Goal: Information Seeking & Learning: Learn about a topic

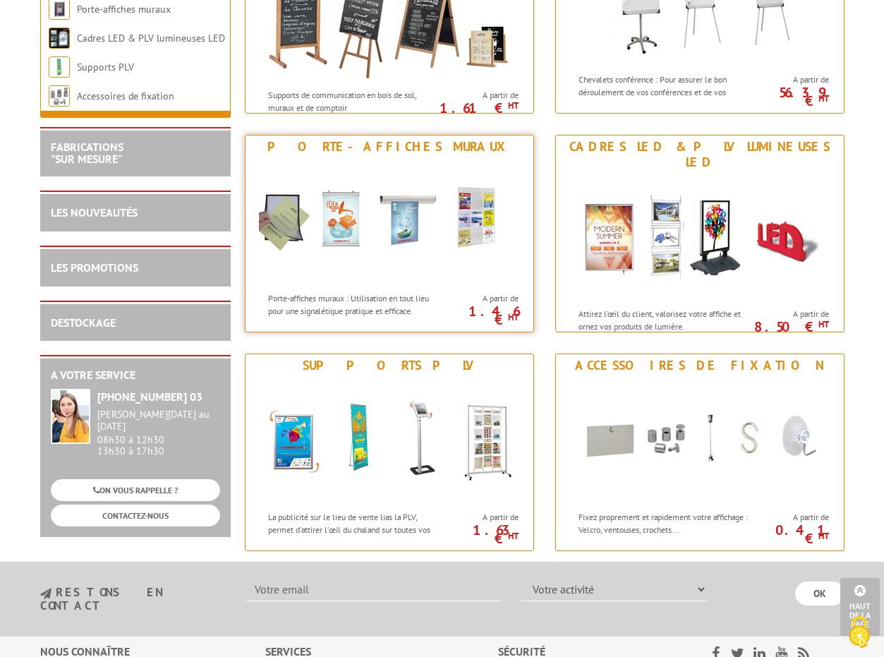
scroll to position [1635, 0]
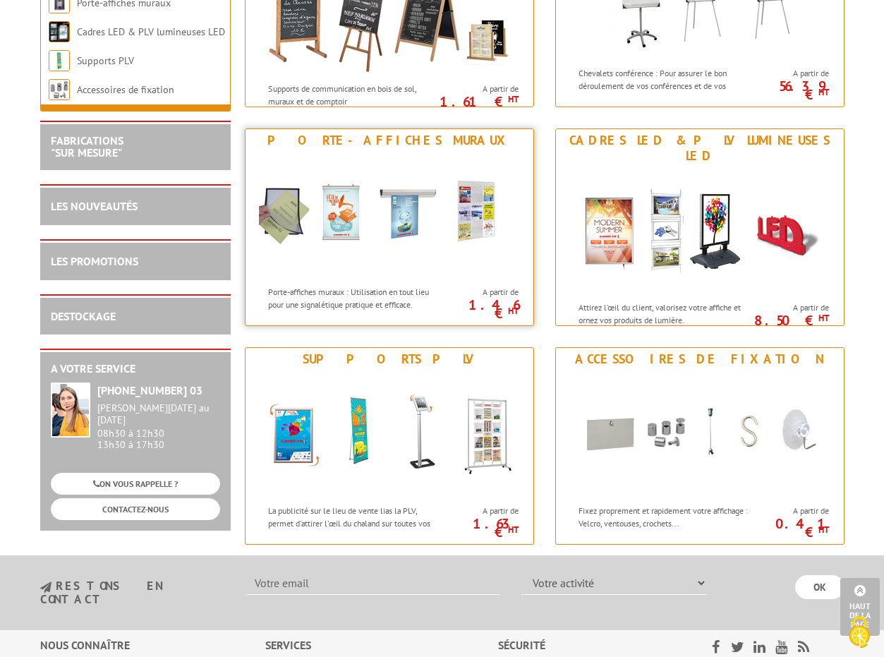
click at [378, 234] on img at bounding box center [389, 215] width 261 height 127
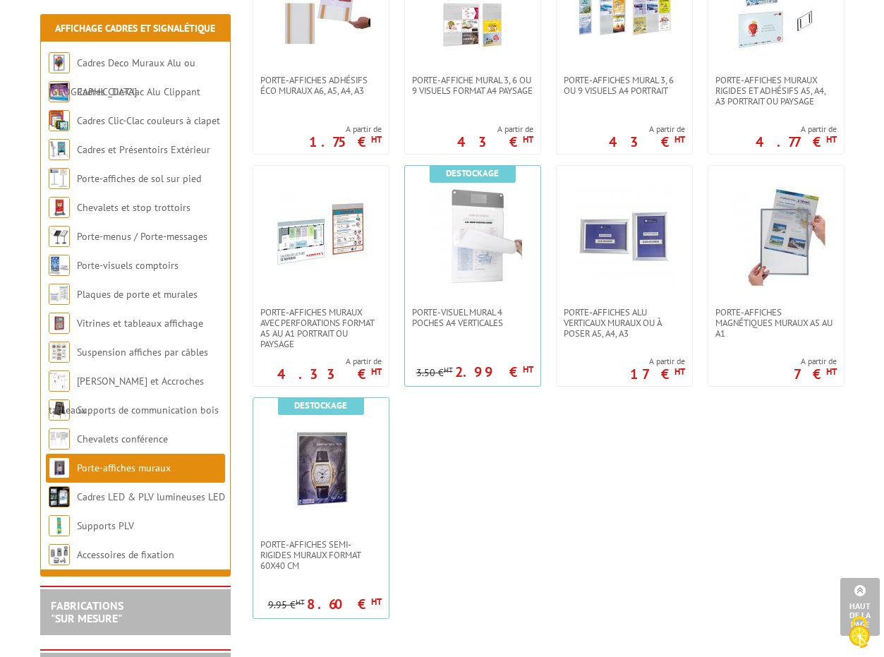
scroll to position [1256, 0]
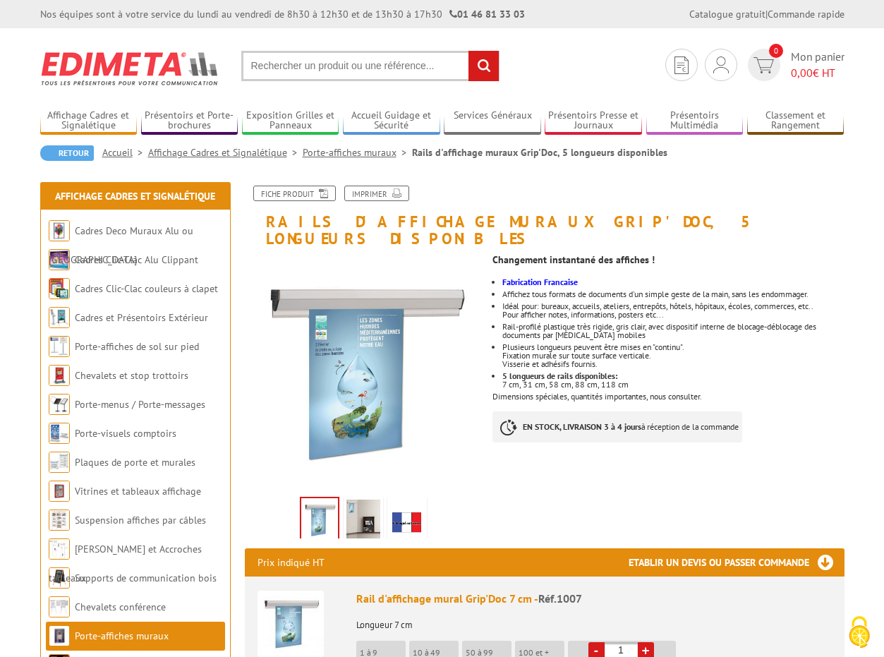
click at [366, 505] on img at bounding box center [364, 522] width 34 height 44
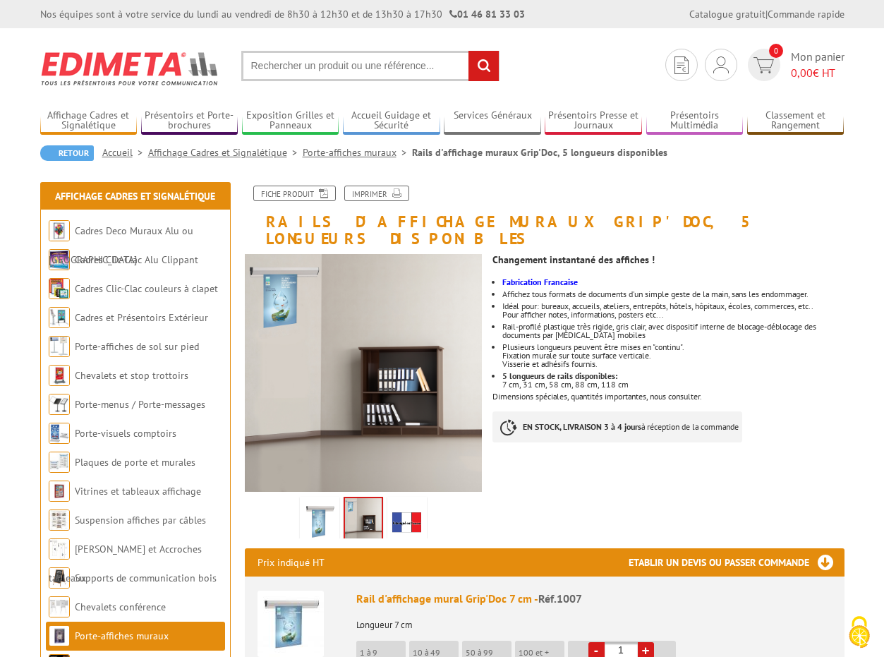
click at [396, 500] on img at bounding box center [407, 522] width 34 height 44
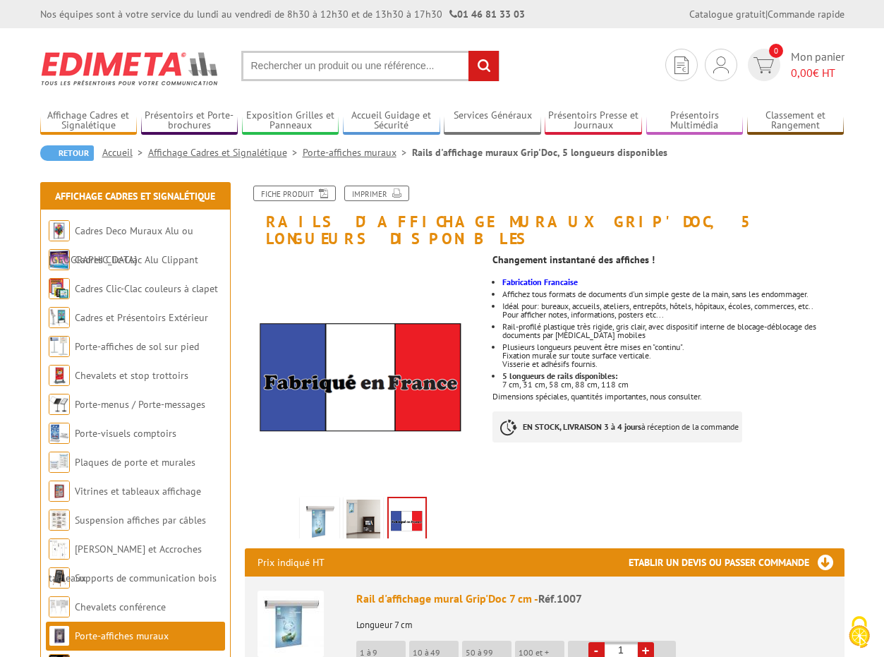
click at [324, 500] on img at bounding box center [320, 522] width 34 height 44
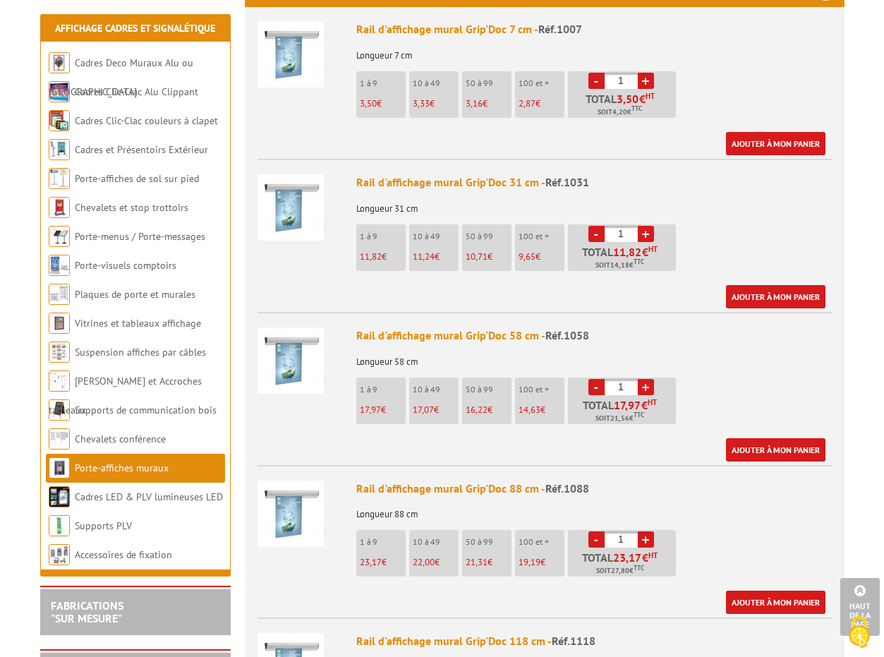
scroll to position [567, 0]
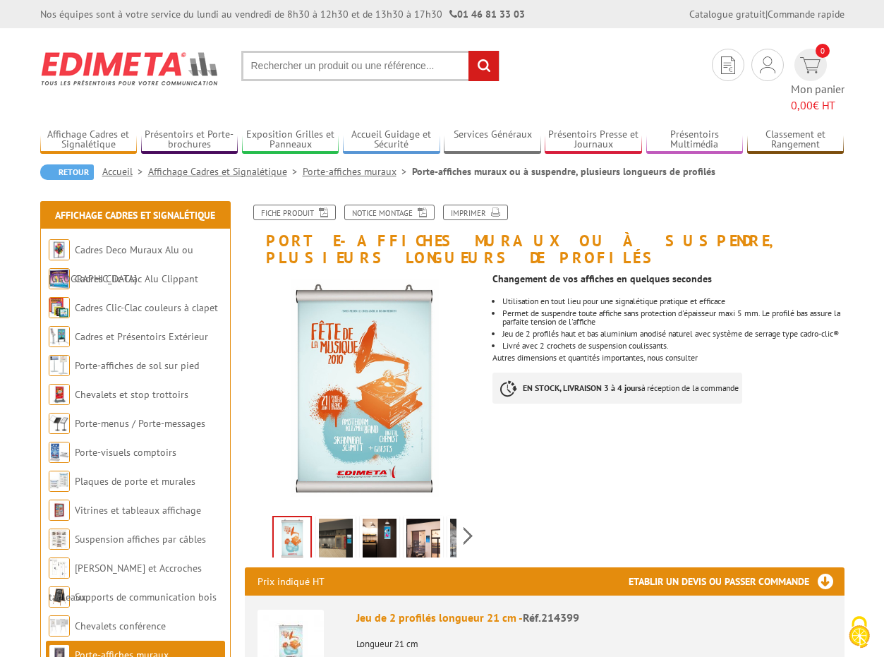
click at [341, 519] on img at bounding box center [336, 541] width 34 height 44
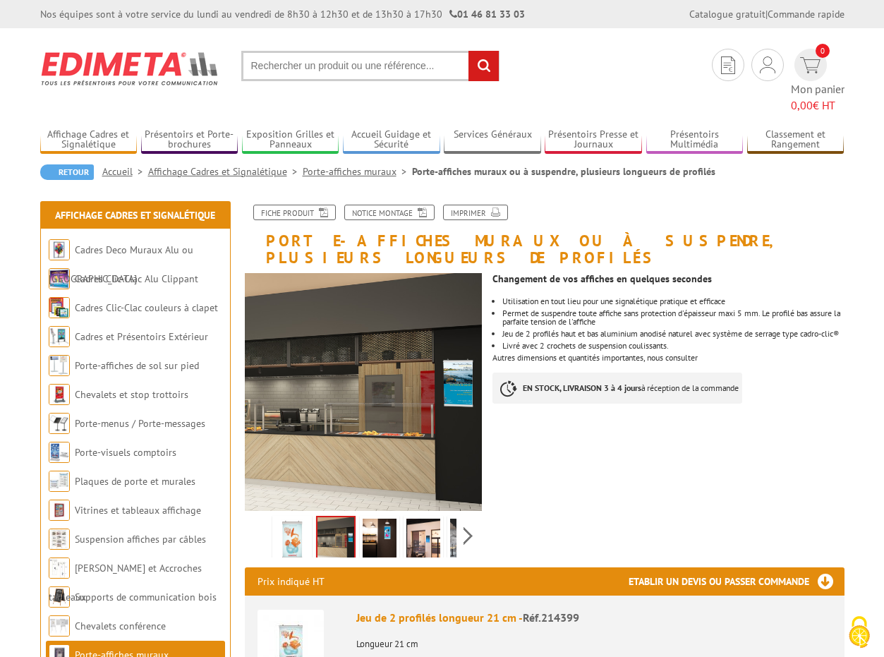
click at [367, 519] on img at bounding box center [380, 541] width 34 height 44
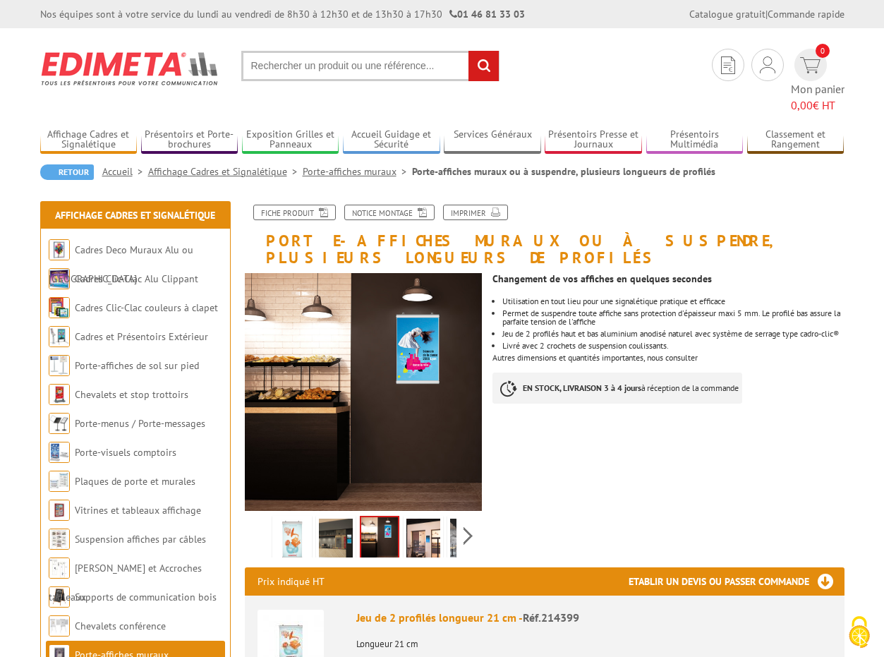
click at [424, 519] on img at bounding box center [424, 541] width 34 height 44
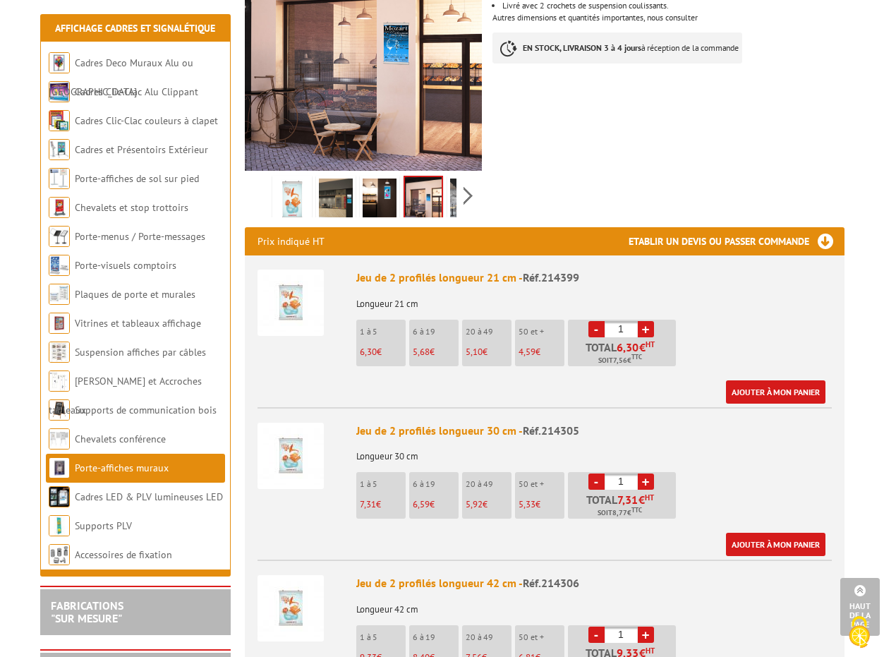
scroll to position [341, 0]
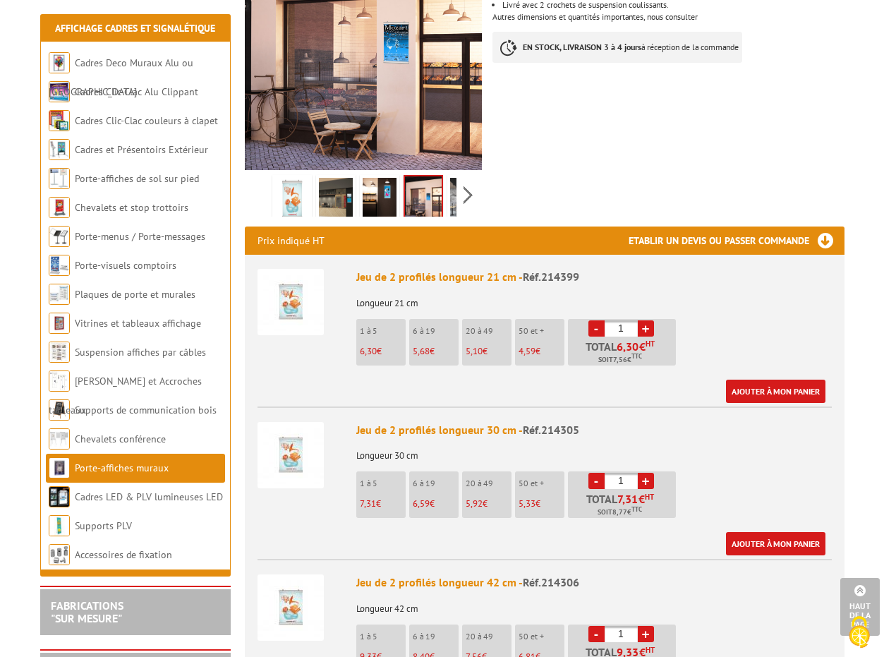
click at [610, 380] on div "Ajouter à mon panier" at bounding box center [590, 391] width 469 height 23
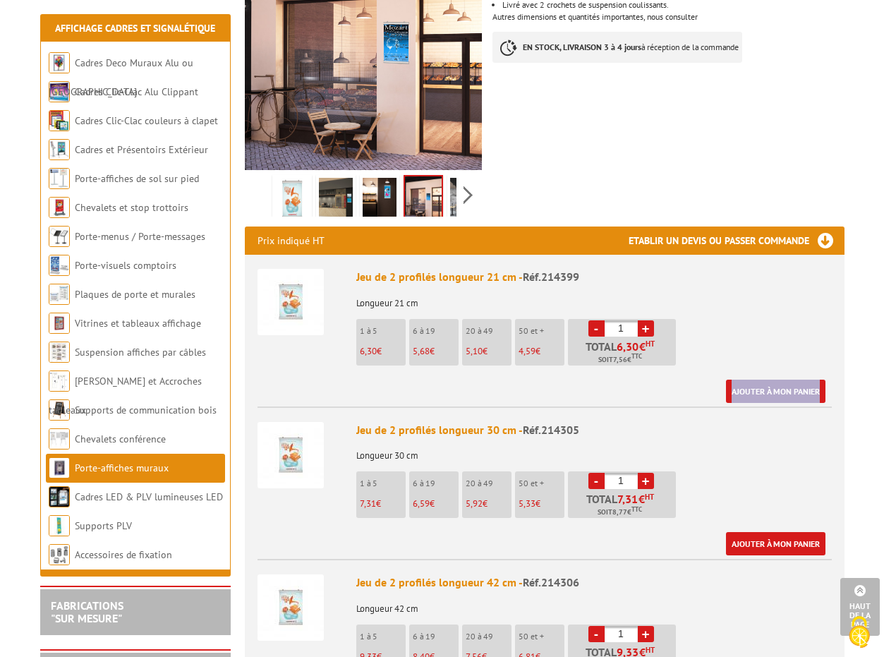
click at [610, 380] on div "Ajouter à mon panier" at bounding box center [590, 391] width 469 height 23
click at [729, 301] on div "Jeu de 2 profilés longueur 21 cm - Réf.214399 Longueur 21 cm 1 à 5 6,30 € 6 à 1…" at bounding box center [594, 336] width 476 height 134
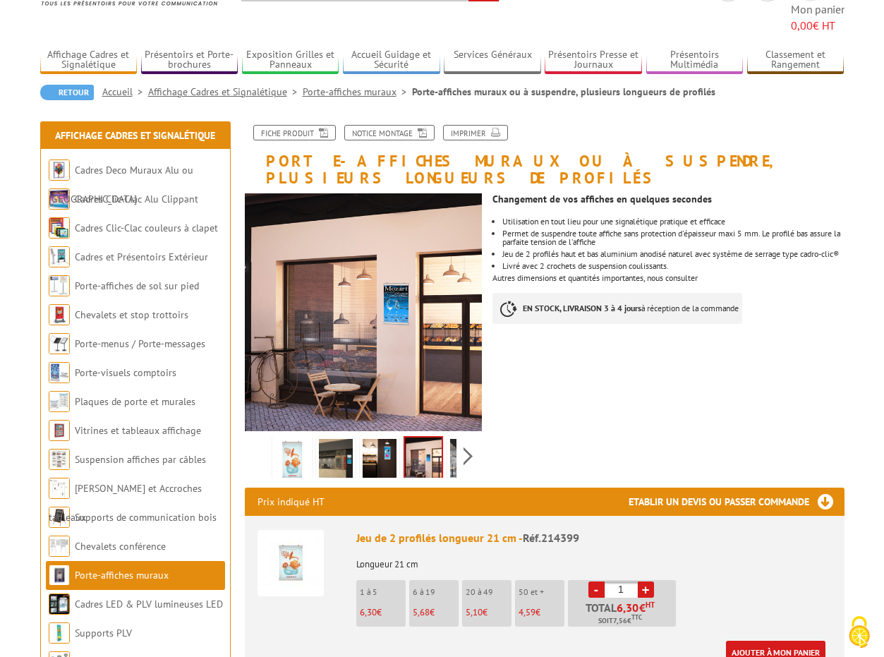
scroll to position [0, 0]
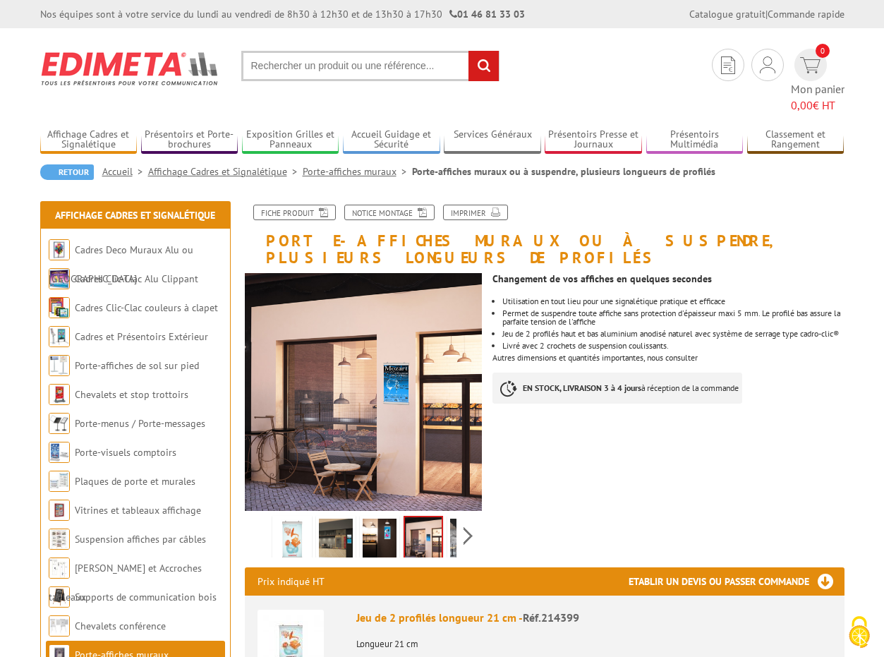
click at [608, 390] on div "Changement de vos affiches en quelques secondes Utilisation en tout lieu pour u…" at bounding box center [674, 342] width 362 height 152
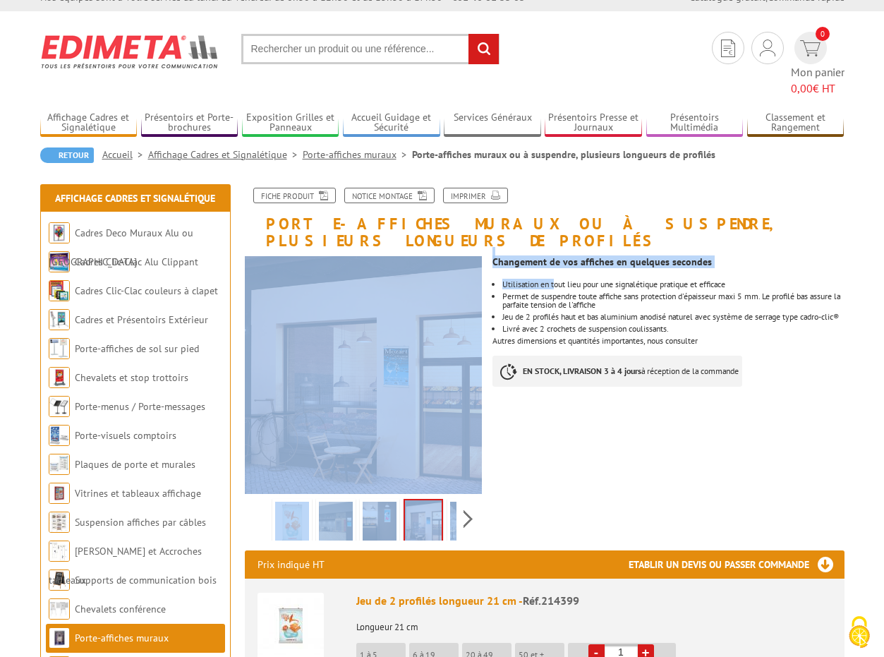
drag, startPoint x: 794, startPoint y: 390, endPoint x: 556, endPoint y: 252, distance: 275.2
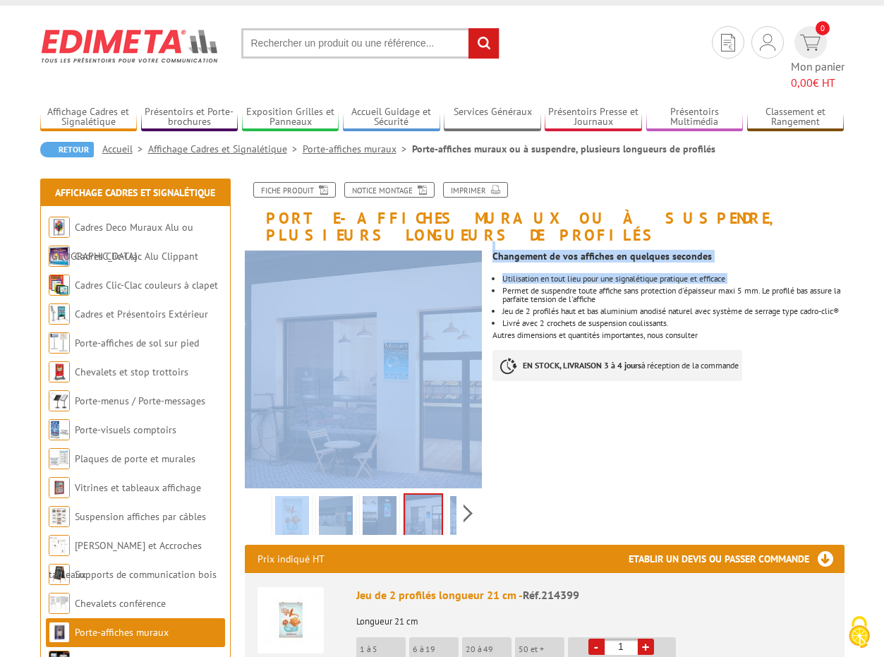
scroll to position [25, 0]
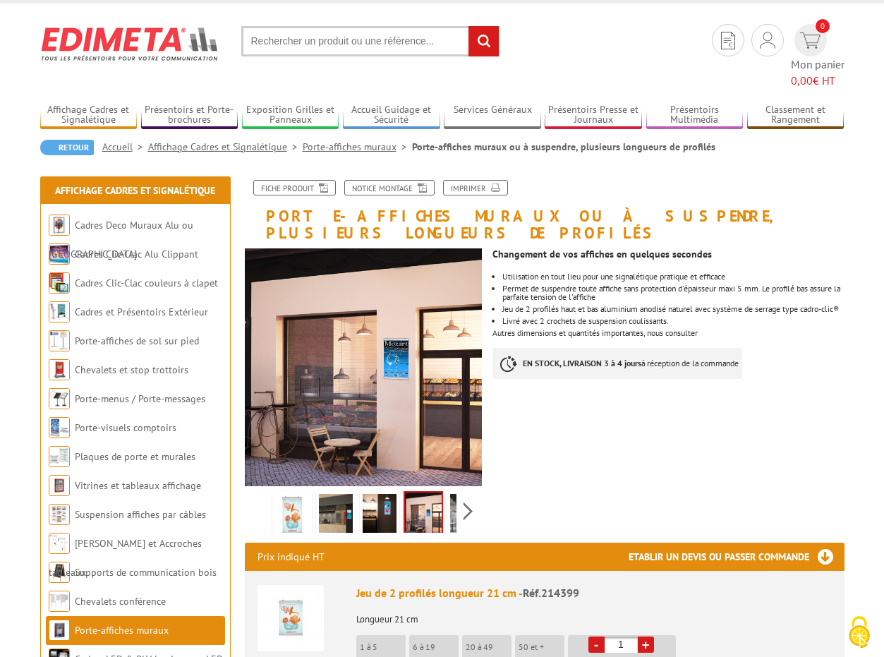
click at [689, 305] on li "Jeu de 2 profilés haut et bas aluminium anodisé naturel avec système de serrage…" at bounding box center [674, 309] width 342 height 8
click at [782, 354] on div "Changement de vos affiches en quelques secondes Utilisation en tout lieu pour u…" at bounding box center [674, 317] width 362 height 152
click at [492, 248] on div "Previous Next" at bounding box center [363, 391] width 259 height 287
drag, startPoint x: 503, startPoint y: 238, endPoint x: 743, endPoint y: 303, distance: 249.5
click at [739, 303] on div "Changement de vos affiches en quelques secondes Utilisation en tout lieu pour u…" at bounding box center [674, 317] width 362 height 152
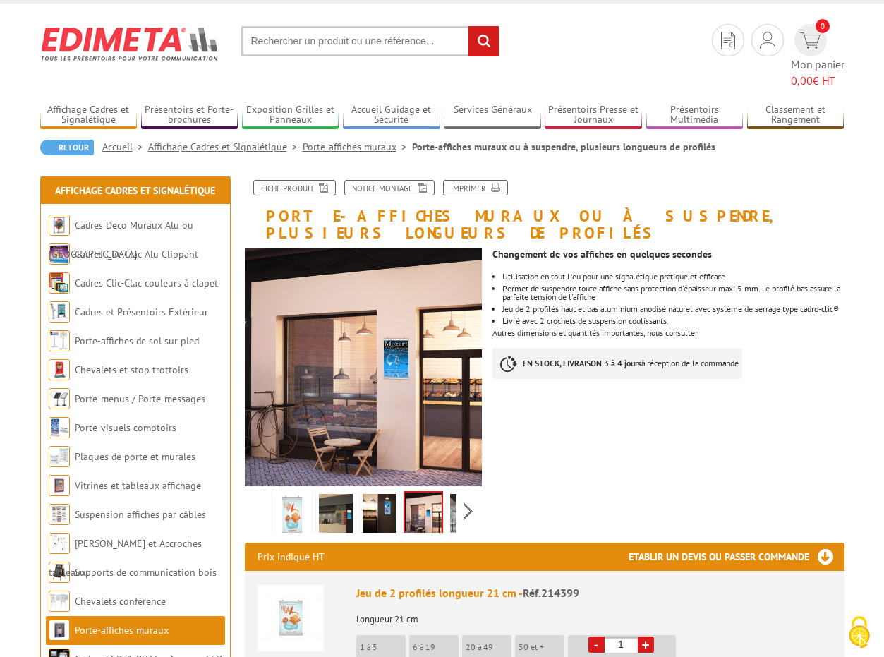
click at [744, 304] on div "Changement de vos affiches en quelques secondes Utilisation en tout lieu pour u…" at bounding box center [674, 317] width 362 height 152
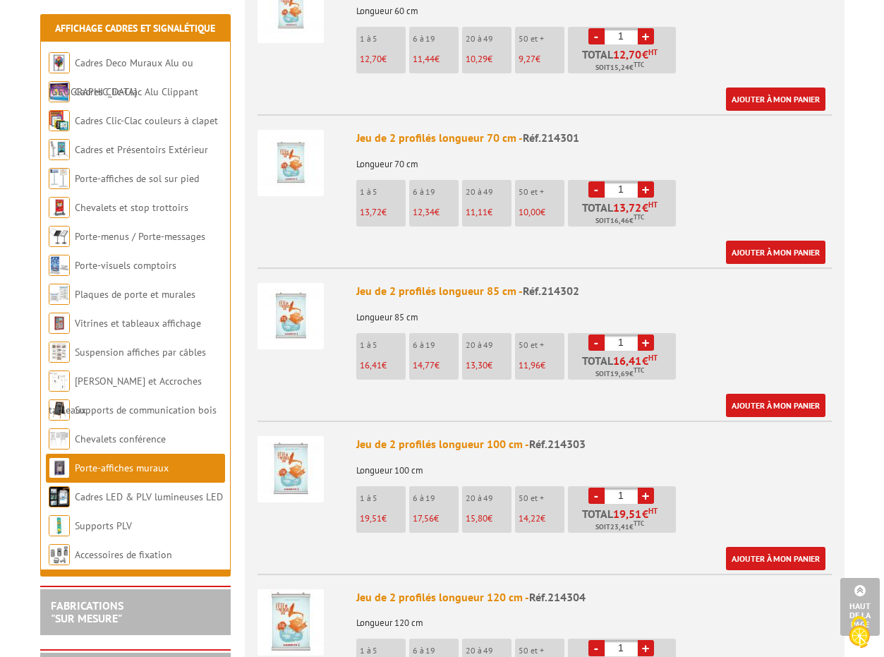
scroll to position [1101, 0]
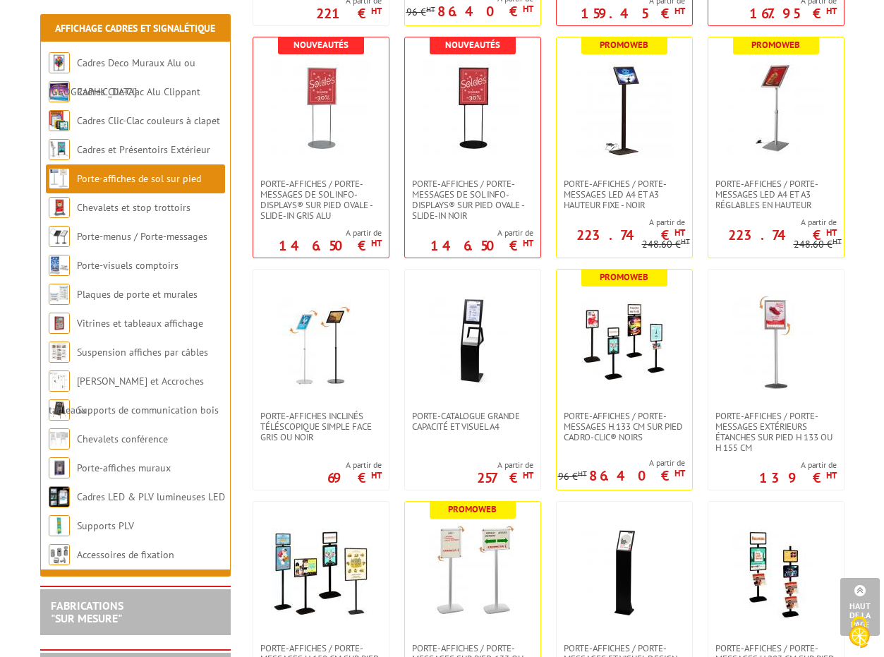
scroll to position [423, 0]
